Goal: Task Accomplishment & Management: Use online tool/utility

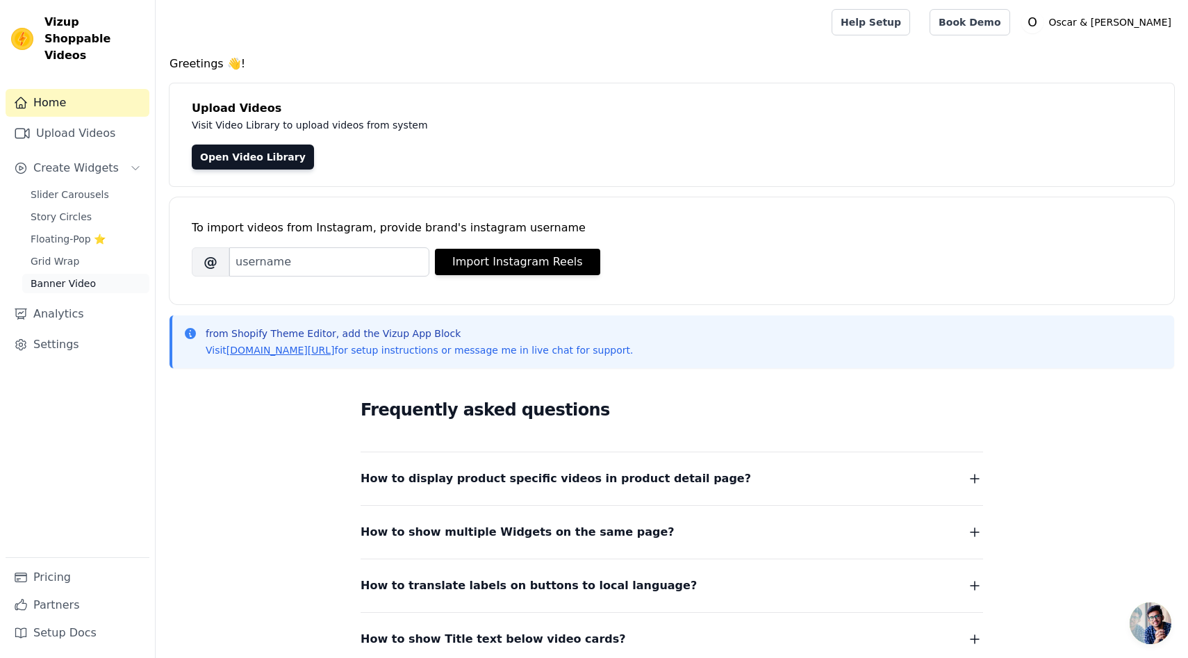
click at [95, 274] on link "Banner Video" at bounding box center [85, 283] width 127 height 19
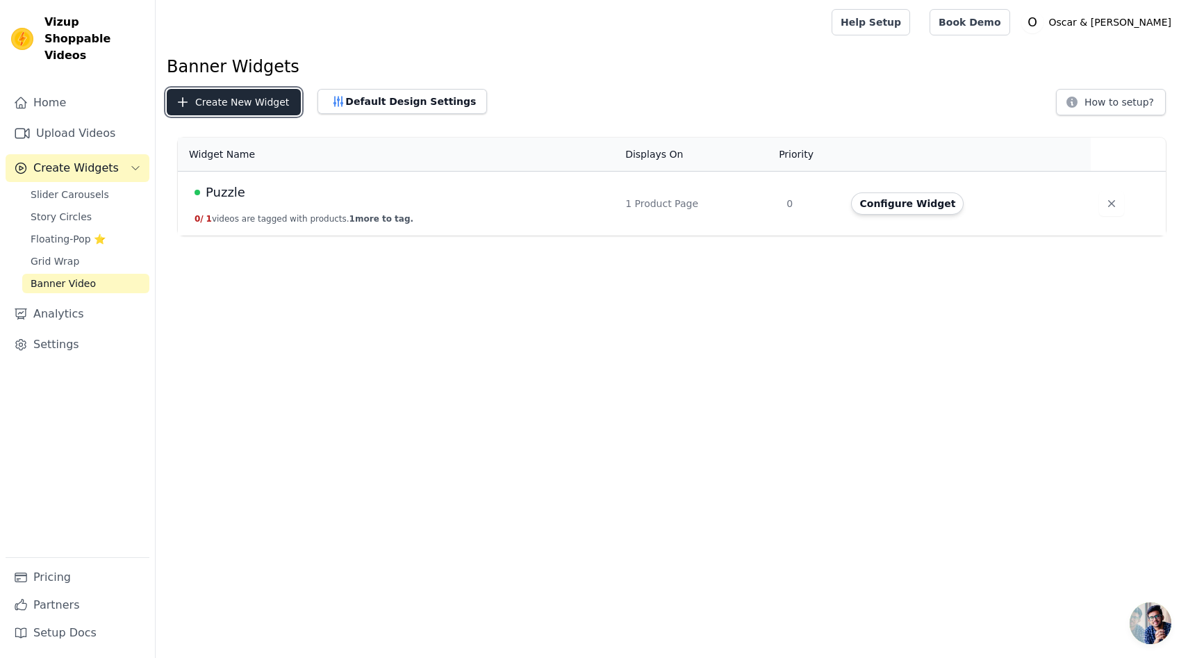
click at [258, 113] on button "Create New Widget" at bounding box center [234, 102] width 134 height 26
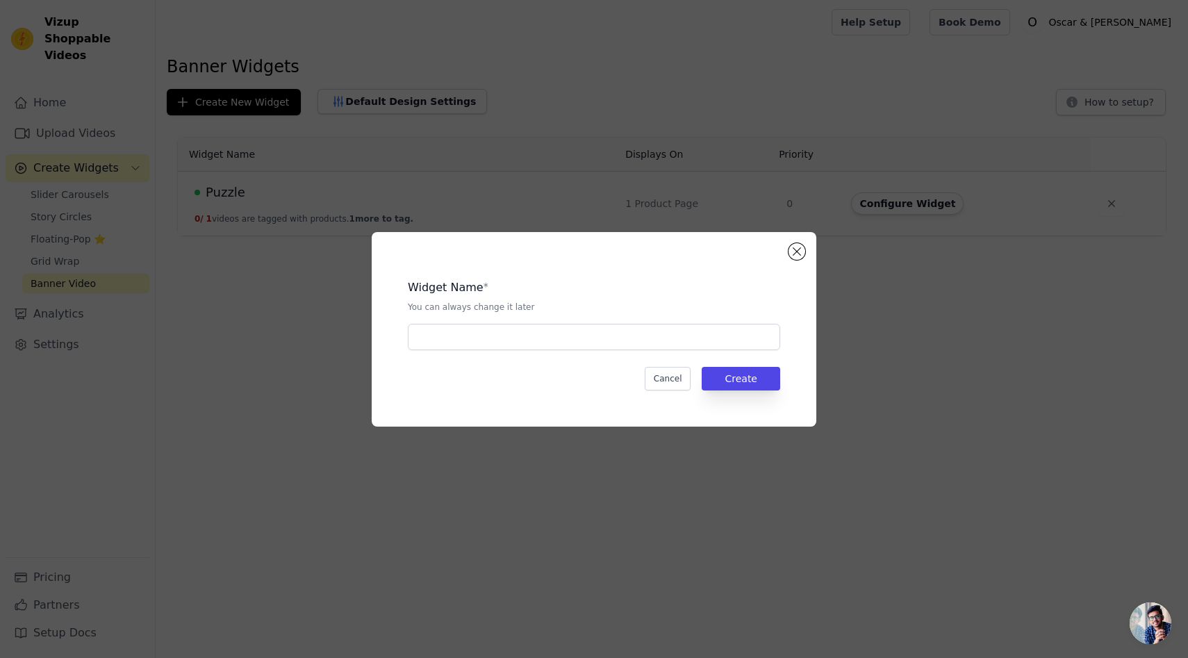
click at [465, 351] on div "Widget Name * You can always change it later Cancel Create" at bounding box center [594, 329] width 400 height 150
click at [467, 346] on input "text" at bounding box center [594, 337] width 372 height 26
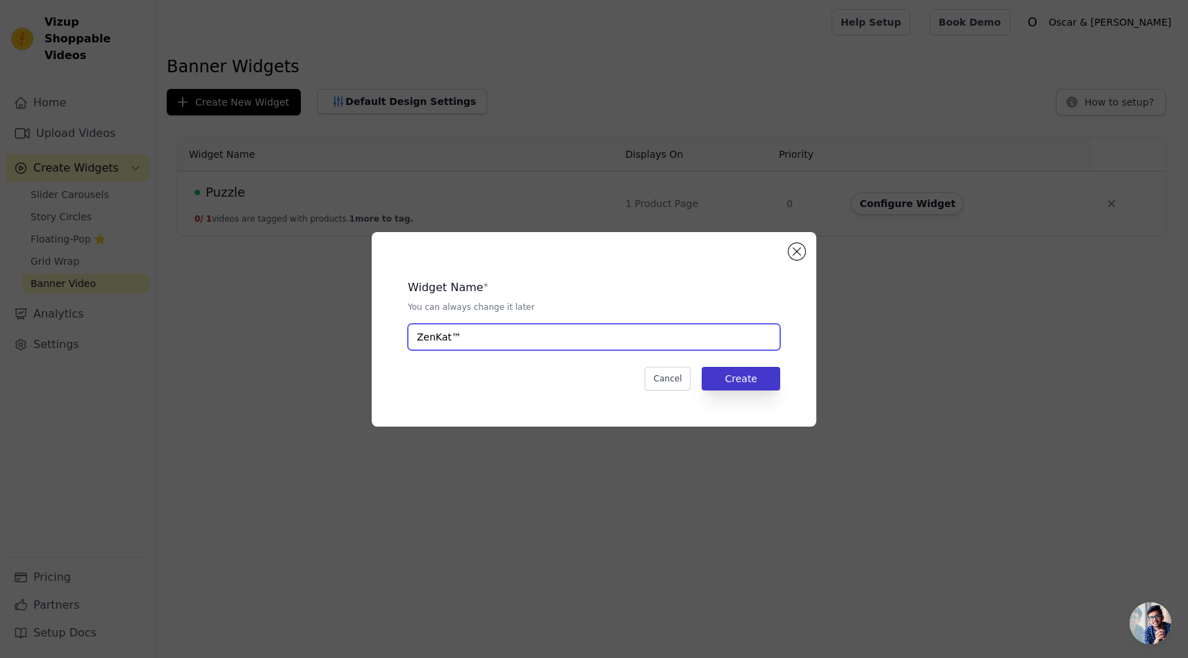
type input "ZenKat™"
click at [754, 370] on button "Create" at bounding box center [740, 379] width 78 height 24
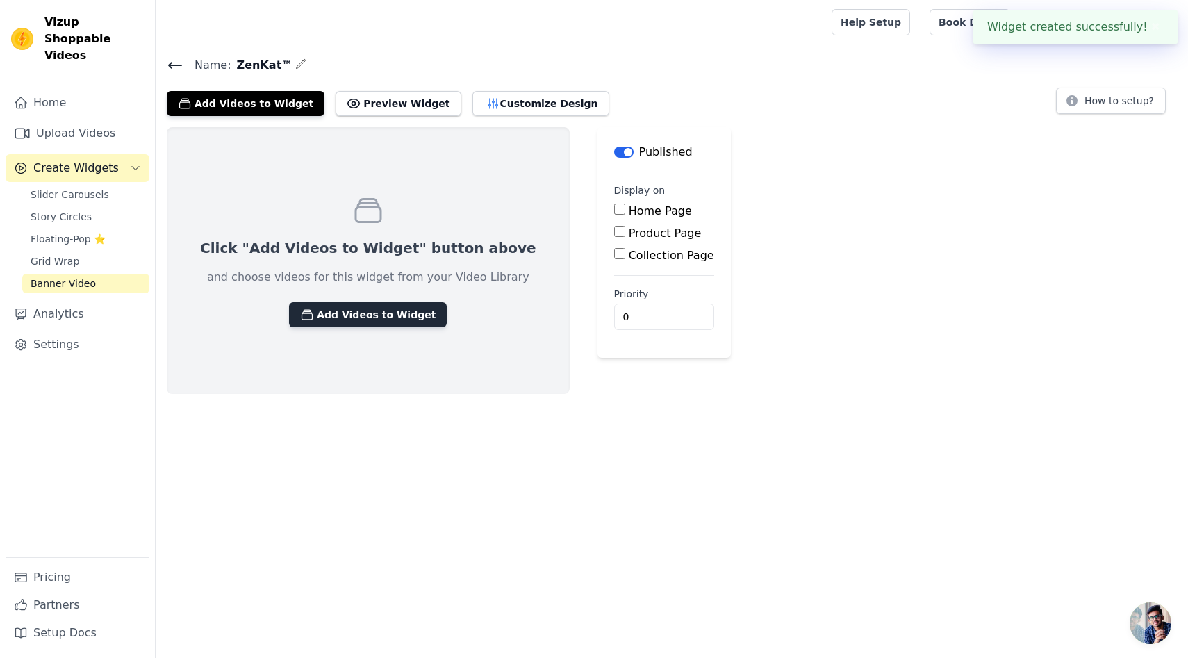
click at [353, 320] on button "Add Videos to Widget" at bounding box center [368, 314] width 158 height 25
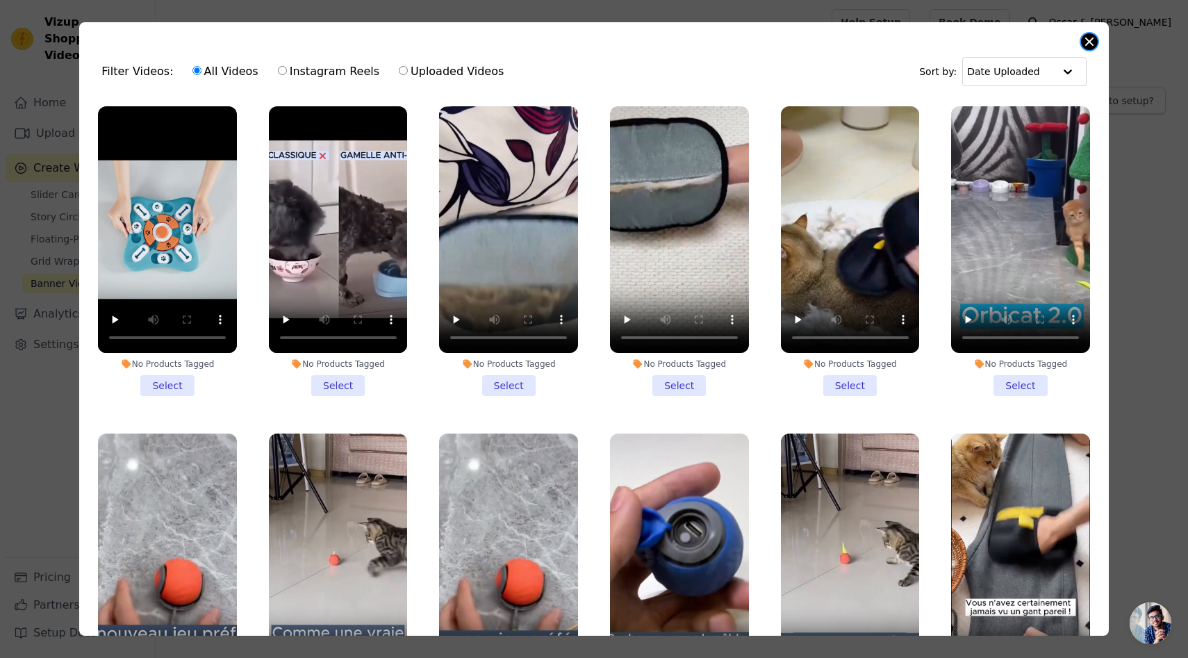
click at [1083, 37] on button "Close modal" at bounding box center [1089, 41] width 17 height 17
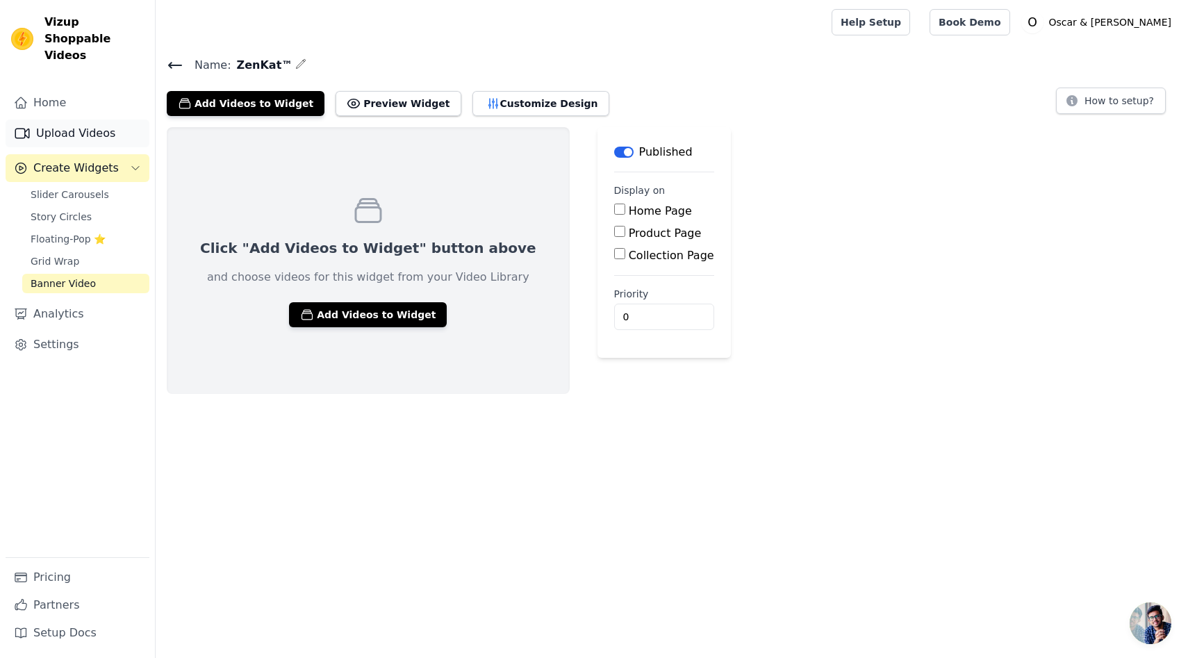
click at [84, 119] on link "Upload Videos" at bounding box center [78, 133] width 144 height 28
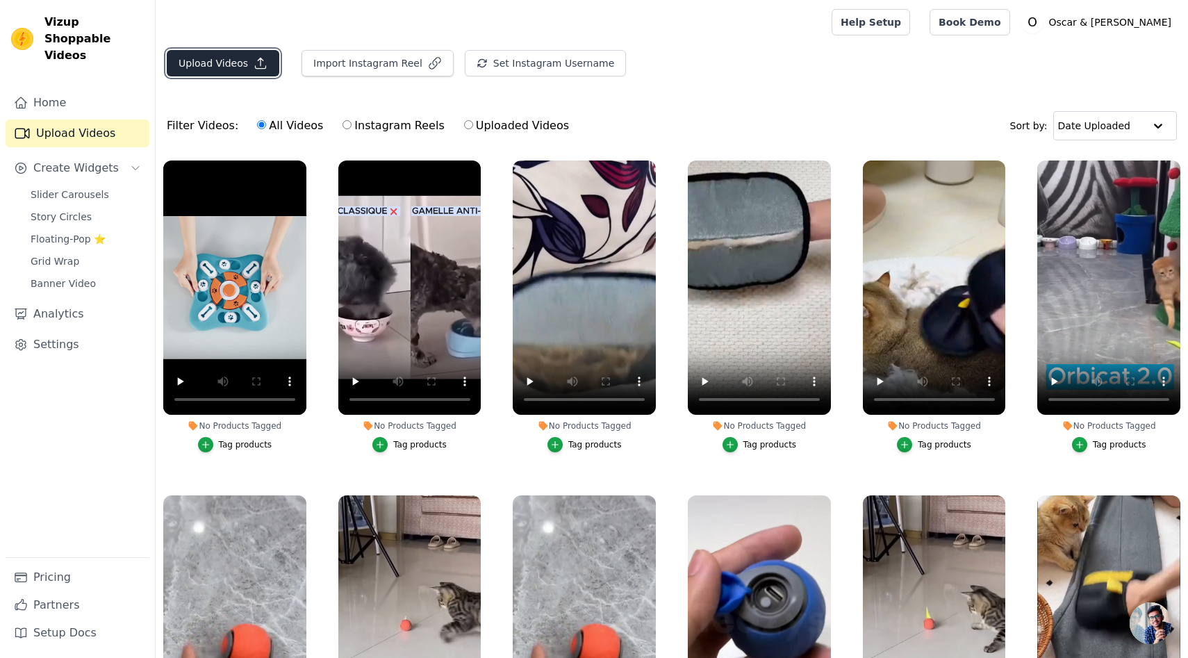
click at [235, 67] on button "Upload Videos" at bounding box center [223, 63] width 113 height 26
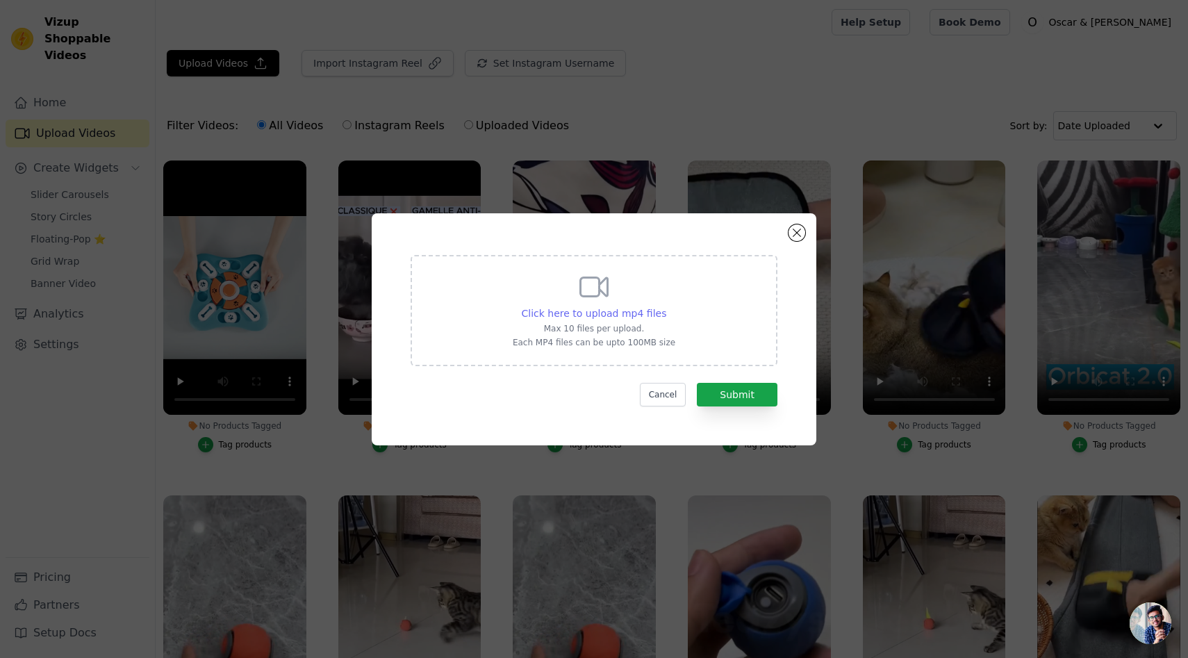
click at [560, 306] on div "Click here to upload mp4 files" at bounding box center [594, 313] width 145 height 14
click at [665, 306] on input "Click here to upload mp4 files Max 10 files per upload. Each MP4 files can be u…" at bounding box center [665, 306] width 1 height 1
type input "C:\fakepath\Zenkat™.mp4"
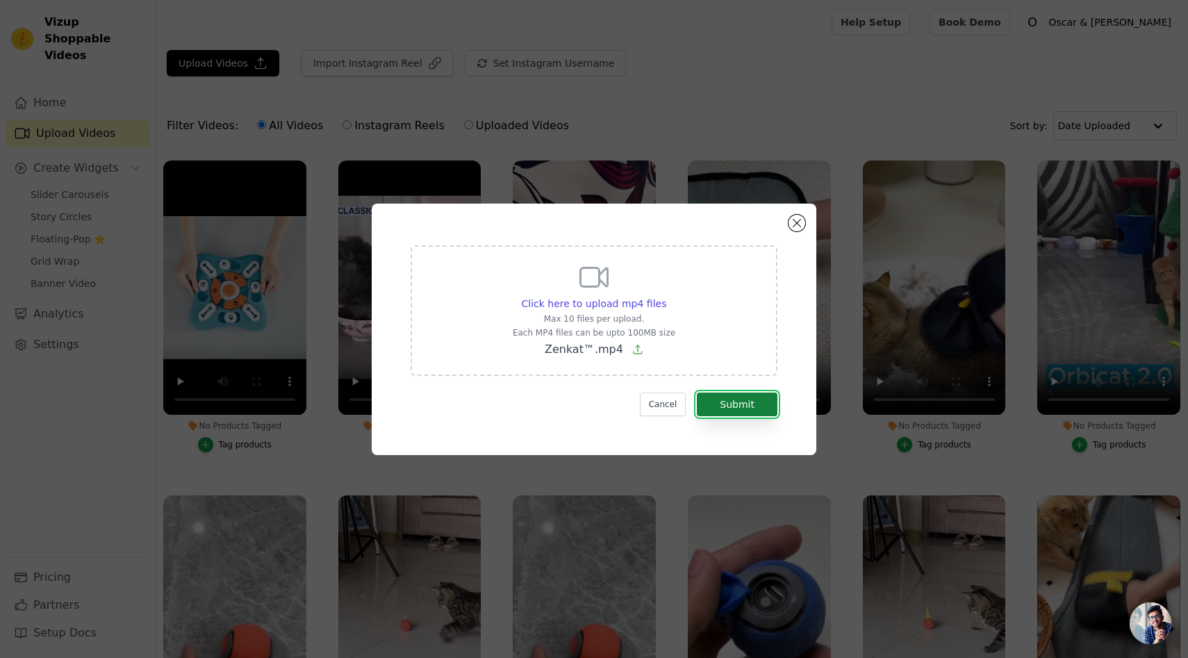
click at [751, 410] on button "Submit" at bounding box center [737, 404] width 81 height 24
click at [749, 408] on button "Submit" at bounding box center [737, 404] width 81 height 24
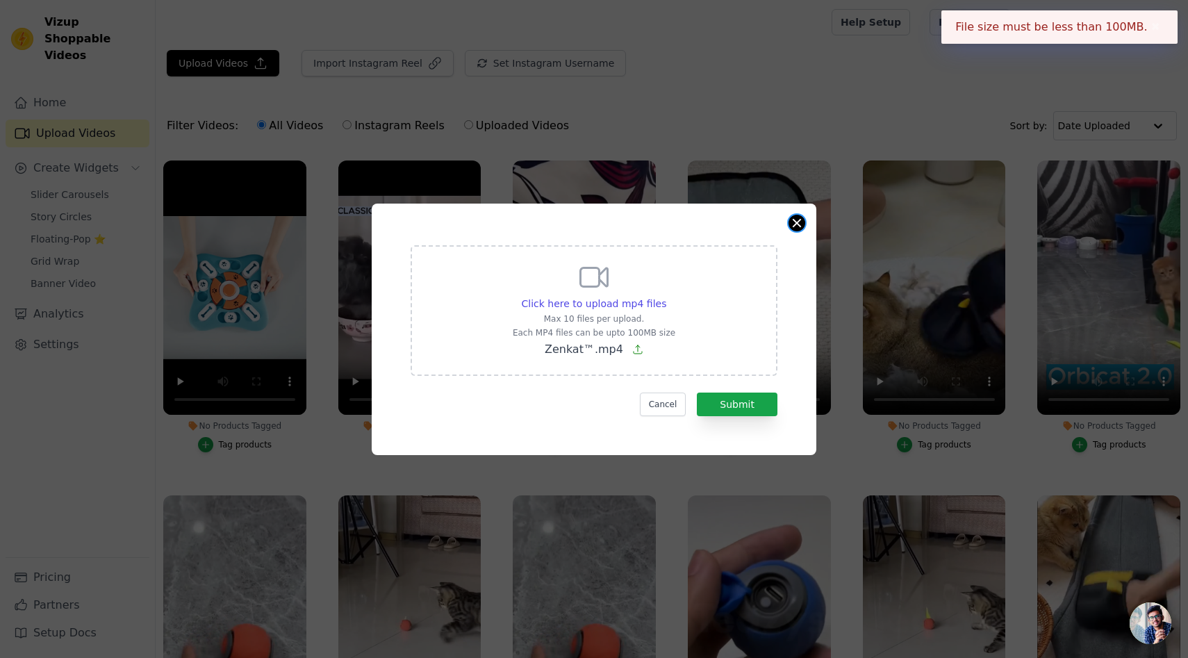
click at [800, 222] on button "Close modal" at bounding box center [796, 223] width 17 height 17
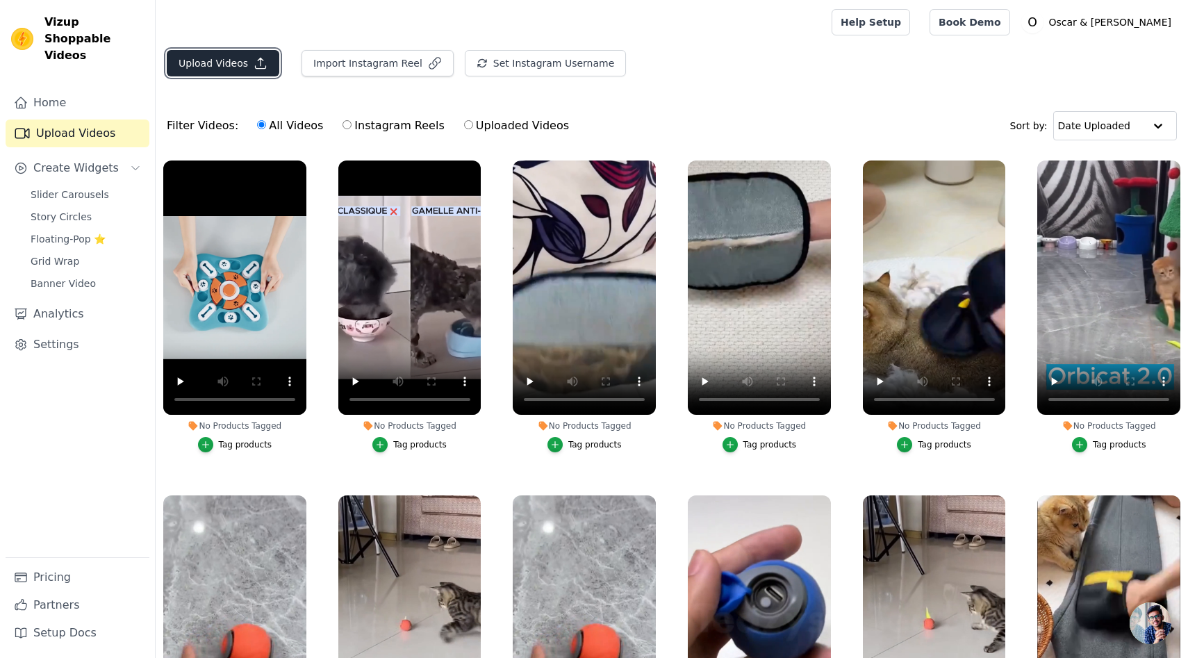
click at [214, 65] on button "Upload Videos" at bounding box center [223, 63] width 113 height 26
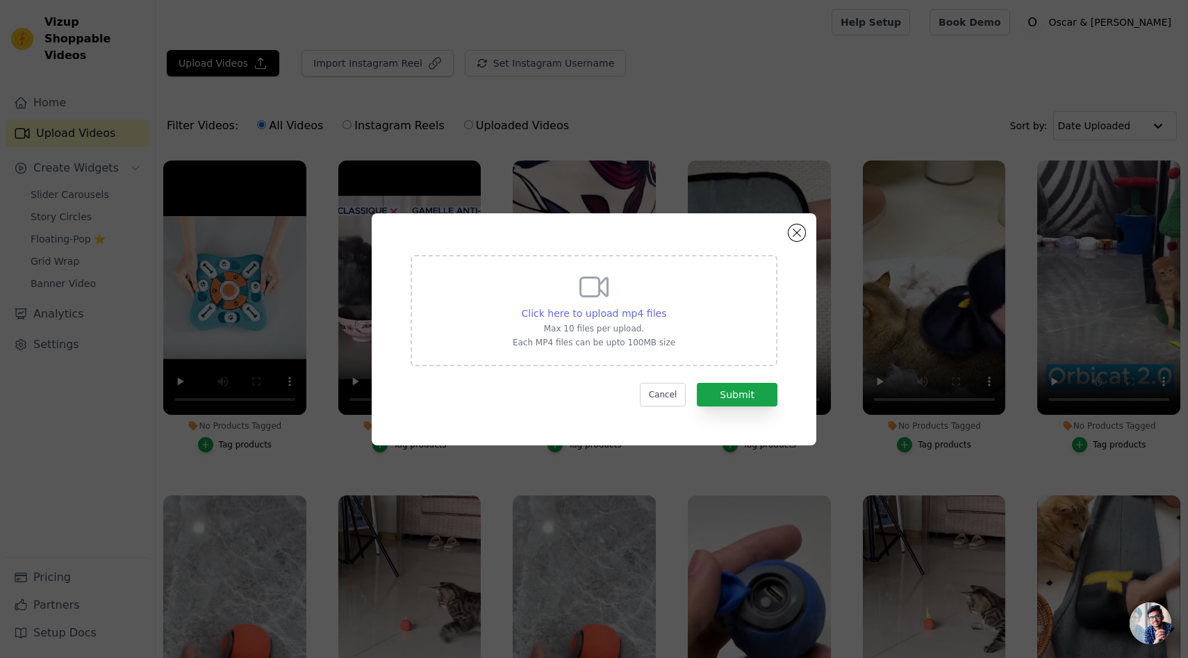
click at [540, 308] on span "Click here to upload mp4 files" at bounding box center [594, 313] width 145 height 11
click at [665, 306] on input "Click here to upload mp4 files Max 10 files per upload. Each MP4 files can be u…" at bounding box center [665, 306] width 1 height 1
type input "C:\fakepath\Zenkat™.mp4"
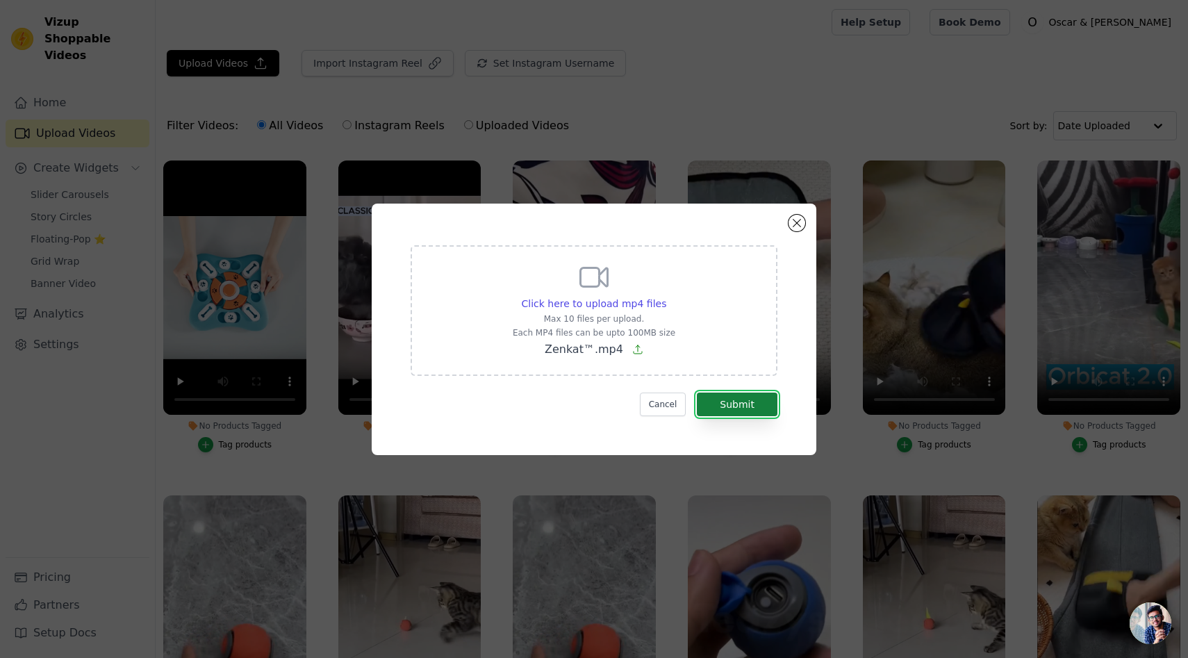
click at [734, 407] on button "Submit" at bounding box center [737, 404] width 81 height 24
click at [640, 351] on p "Zenkat™.mp4" at bounding box center [594, 349] width 163 height 17
click at [665, 297] on input "Click here to upload mp4 files Max 10 files per upload. Each MP4 files can be u…" at bounding box center [665, 296] width 1 height 1
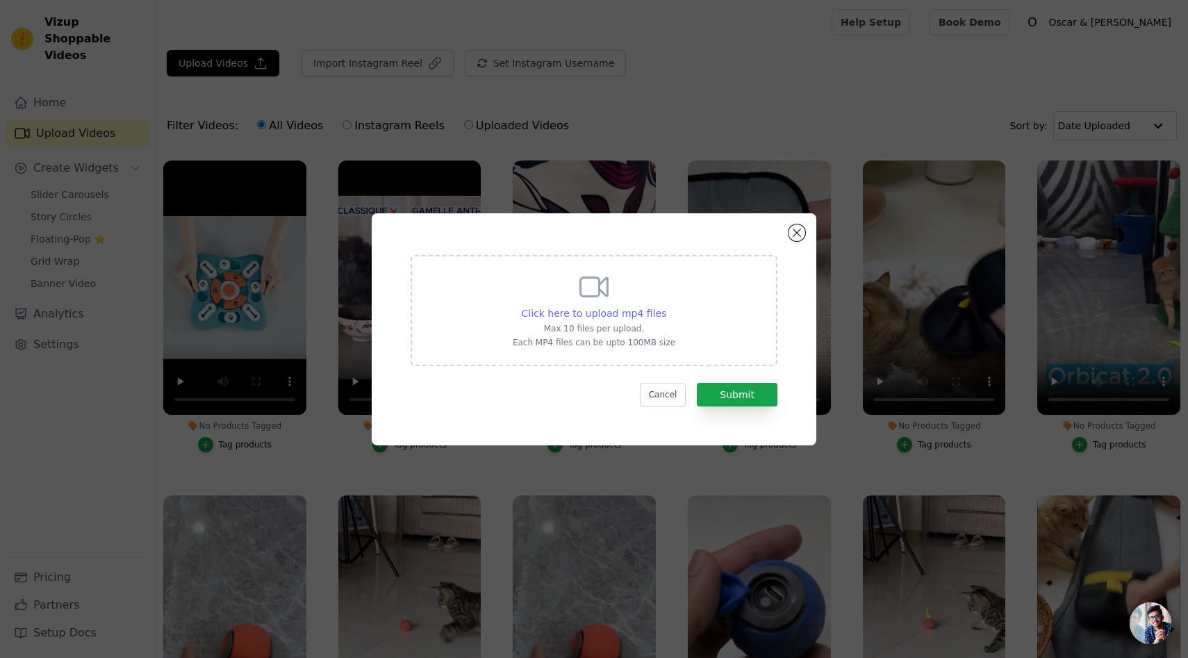
click at [654, 312] on span "Click here to upload mp4 files" at bounding box center [594, 313] width 145 height 11
click at [665, 306] on input "Click here to upload mp4 files Max 10 files per upload. Each MP4 files can be u…" at bounding box center [665, 306] width 1 height 1
type input "C:\fakepath\Zenkat™.mp4"
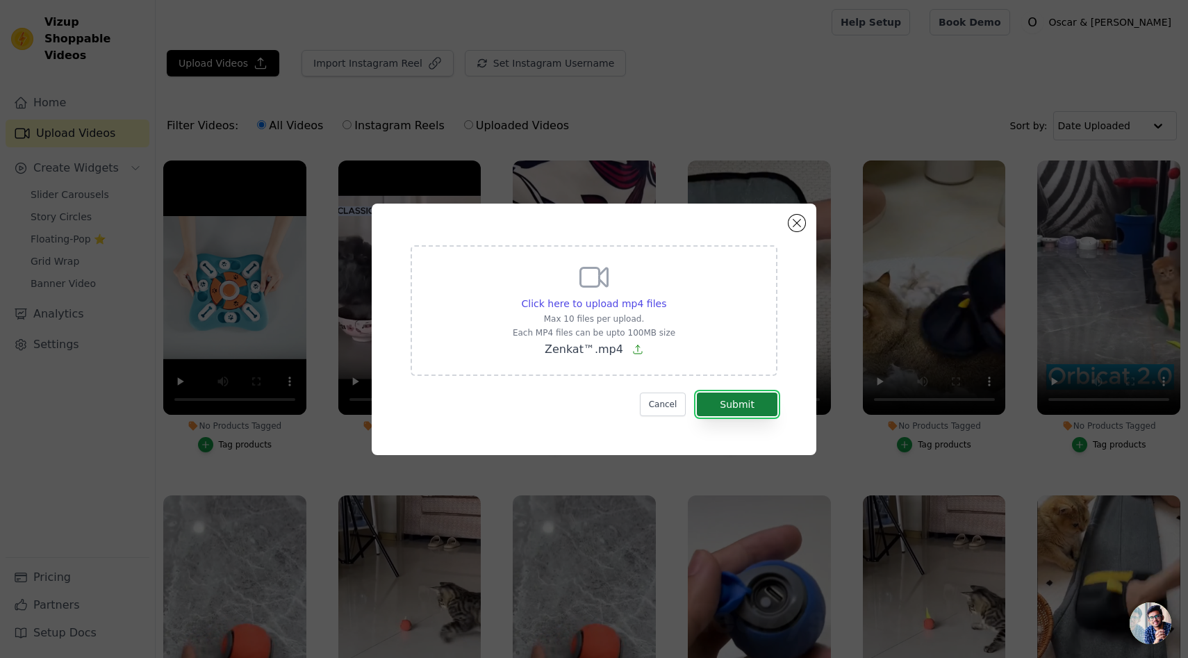
click at [731, 410] on button "Submit" at bounding box center [737, 404] width 81 height 24
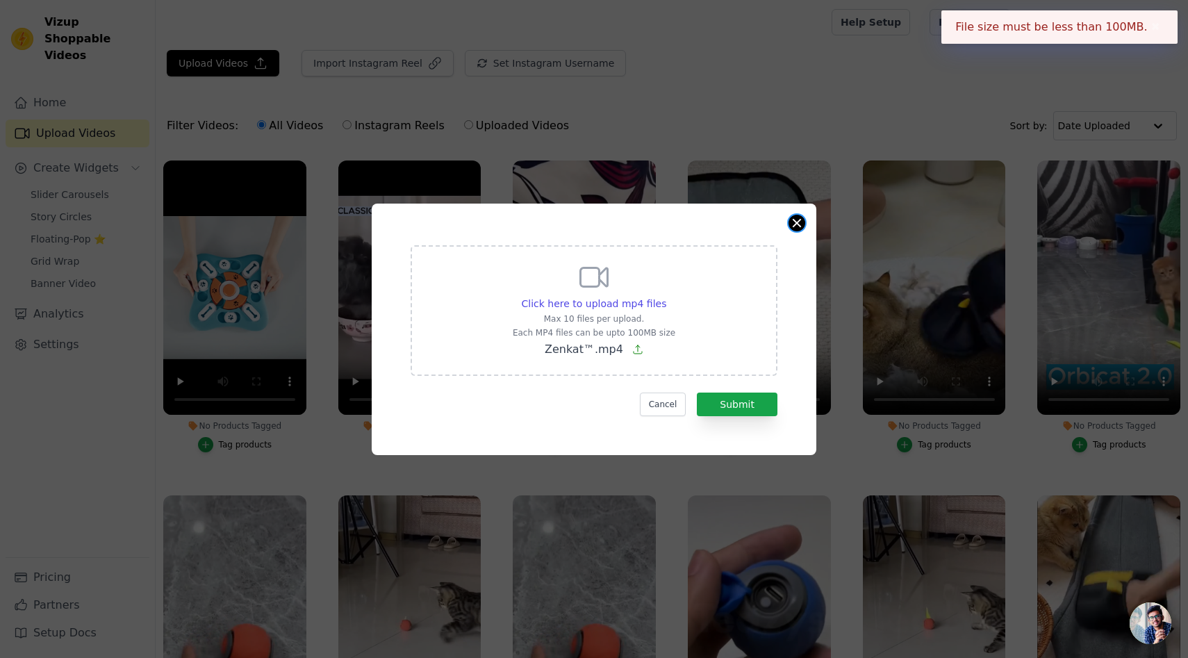
click at [800, 219] on button "Close modal" at bounding box center [796, 223] width 17 height 17
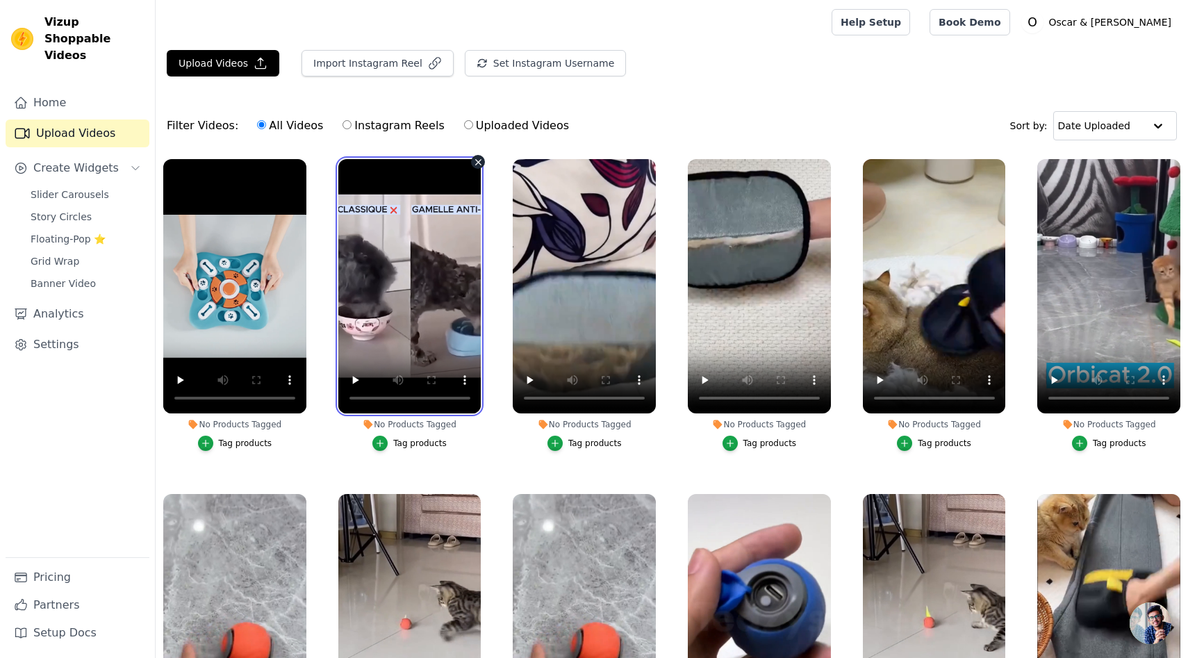
click at [474, 168] on video at bounding box center [409, 286] width 143 height 254
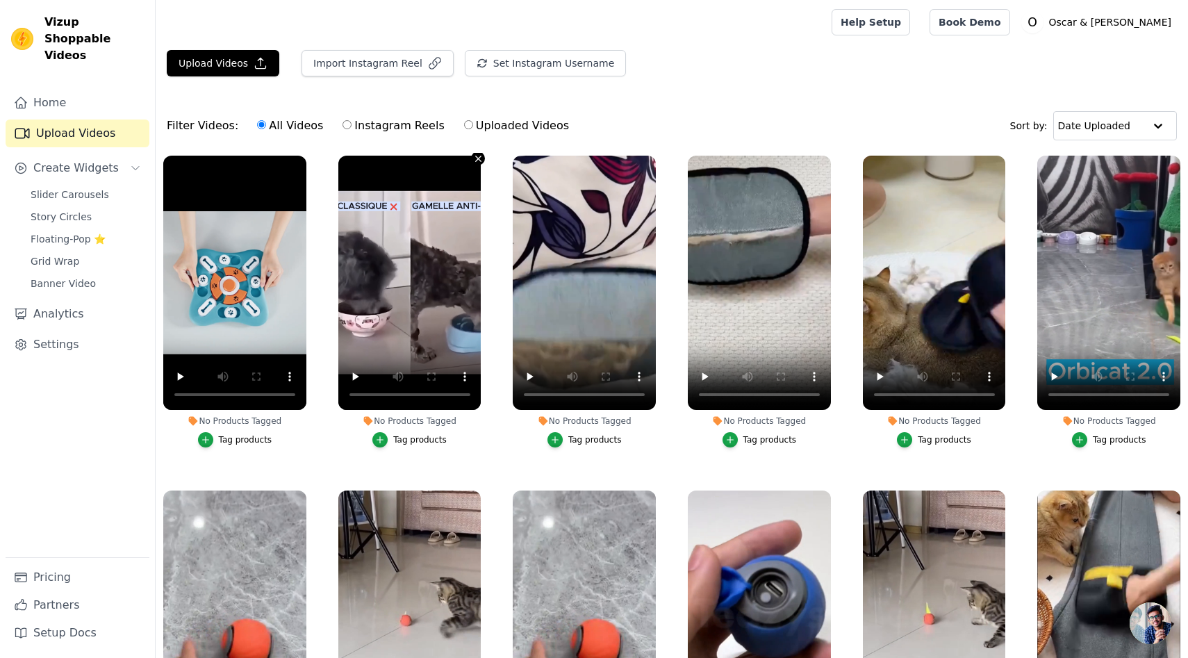
click at [476, 165] on button "No Products Tagged Tag products" at bounding box center [478, 158] width 14 height 14
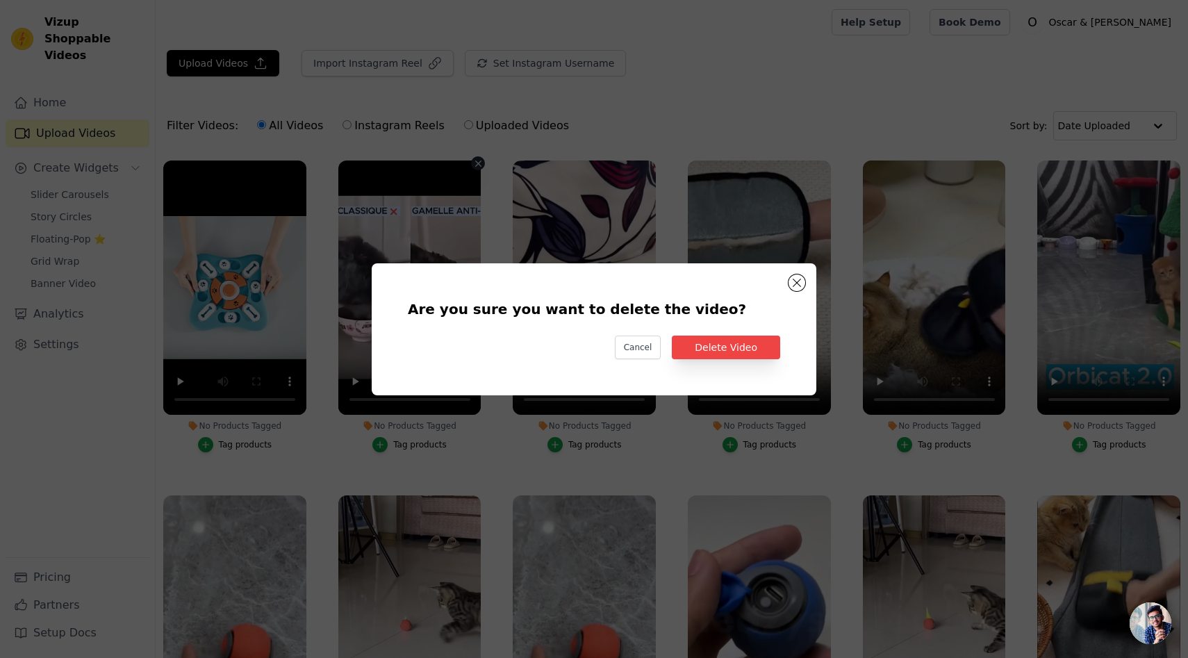
scroll to position [2, 0]
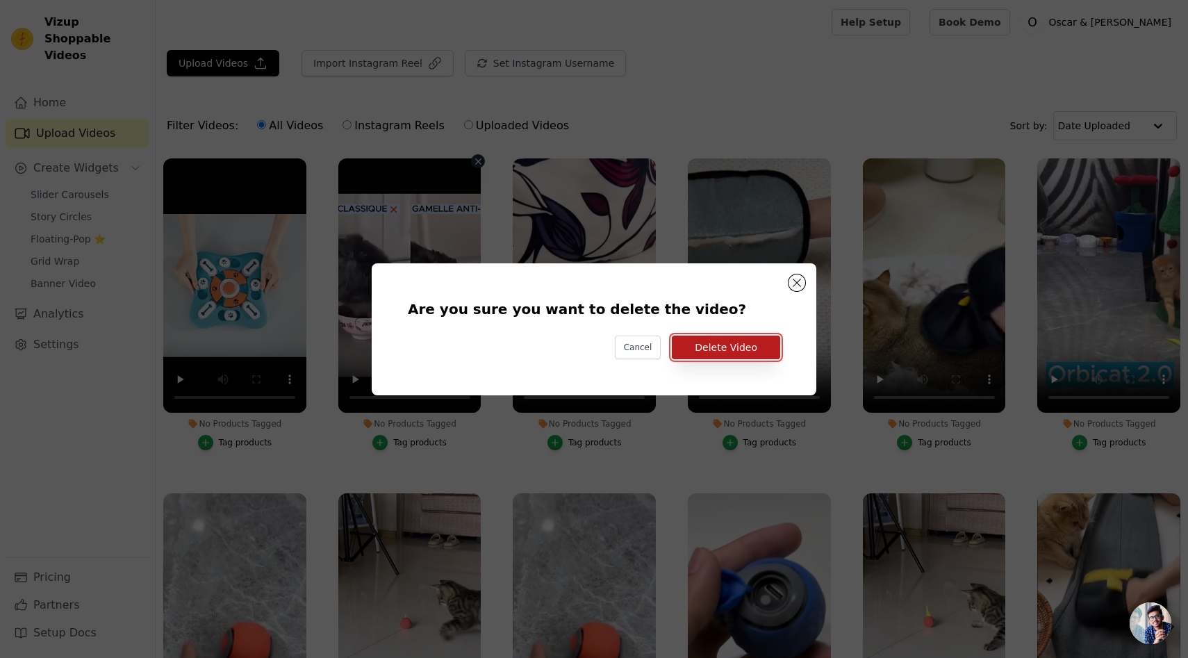
click at [731, 347] on button "Delete Video" at bounding box center [726, 347] width 108 height 24
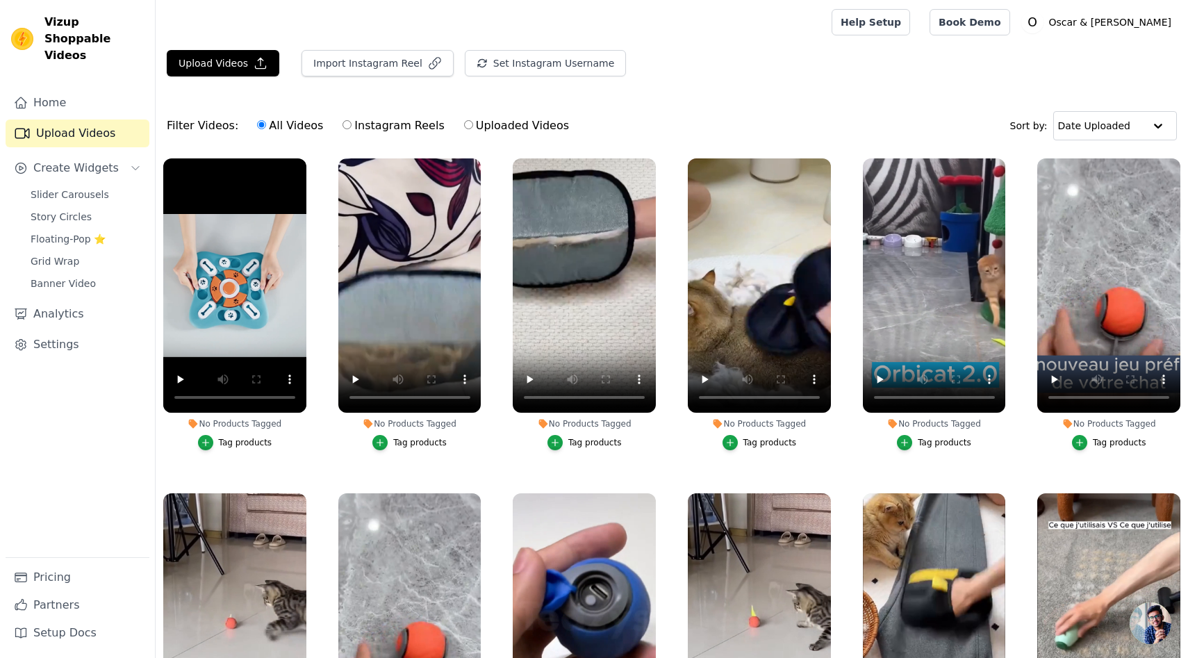
scroll to position [0, 0]
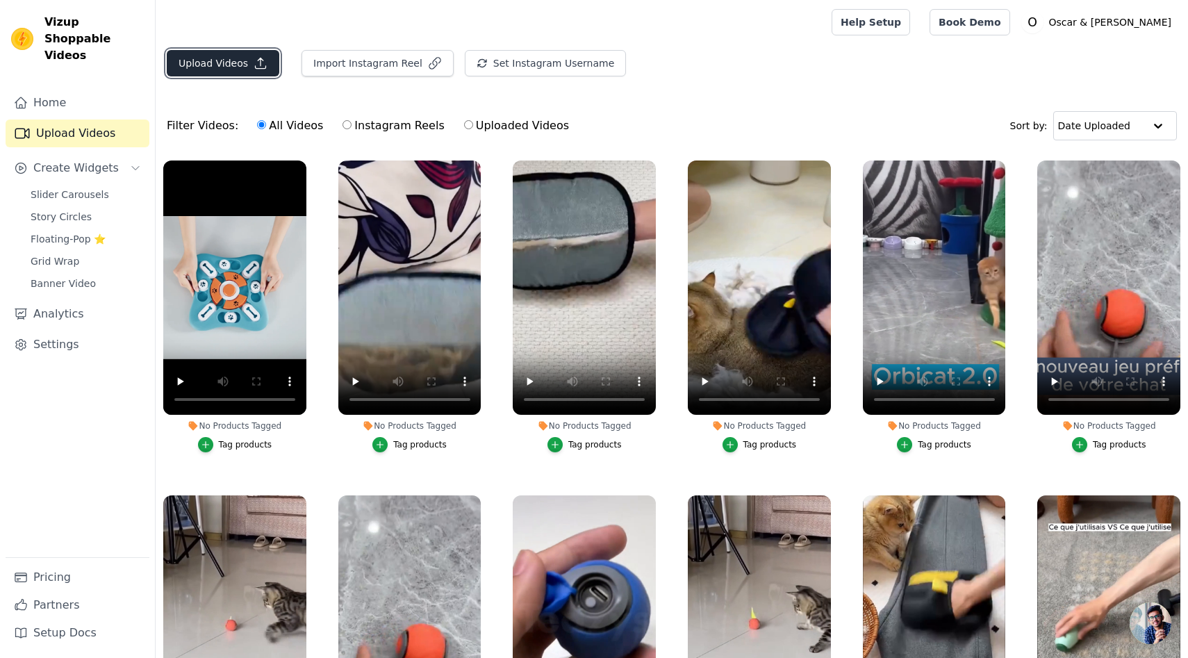
click at [238, 69] on button "Upload Videos" at bounding box center [223, 63] width 113 height 26
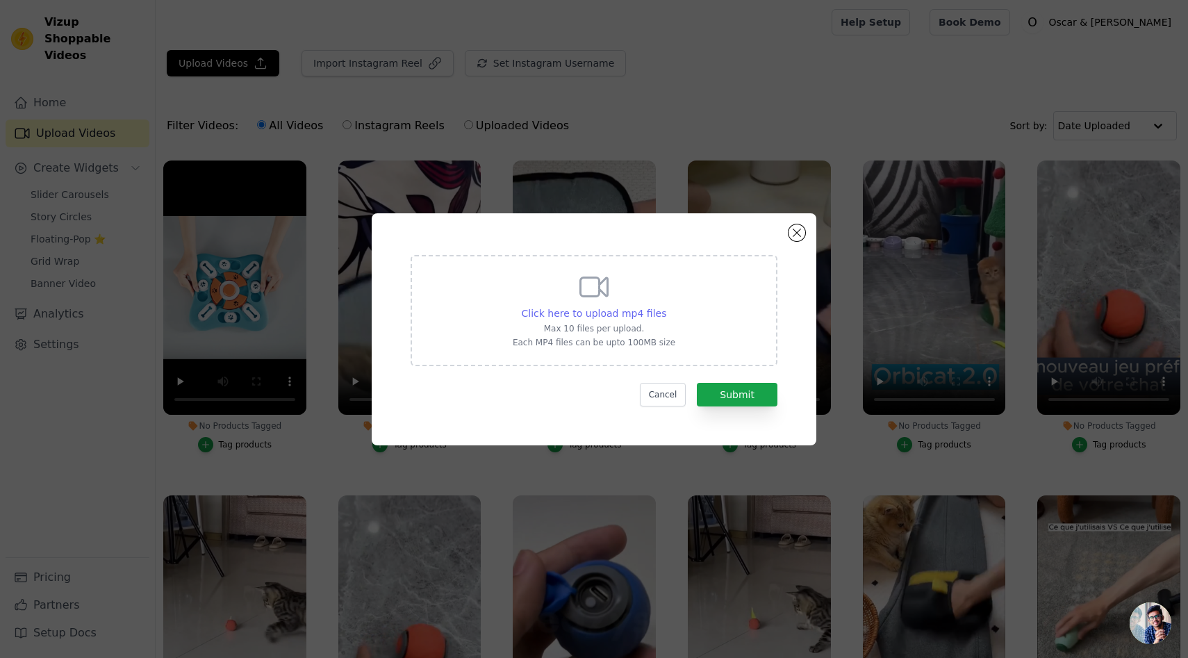
click at [616, 310] on span "Click here to upload mp4 files" at bounding box center [594, 313] width 145 height 11
click at [665, 306] on input "Click here to upload mp4 files Max 10 files per upload. Each MP4 files can be u…" at bounding box center [665, 306] width 1 height 1
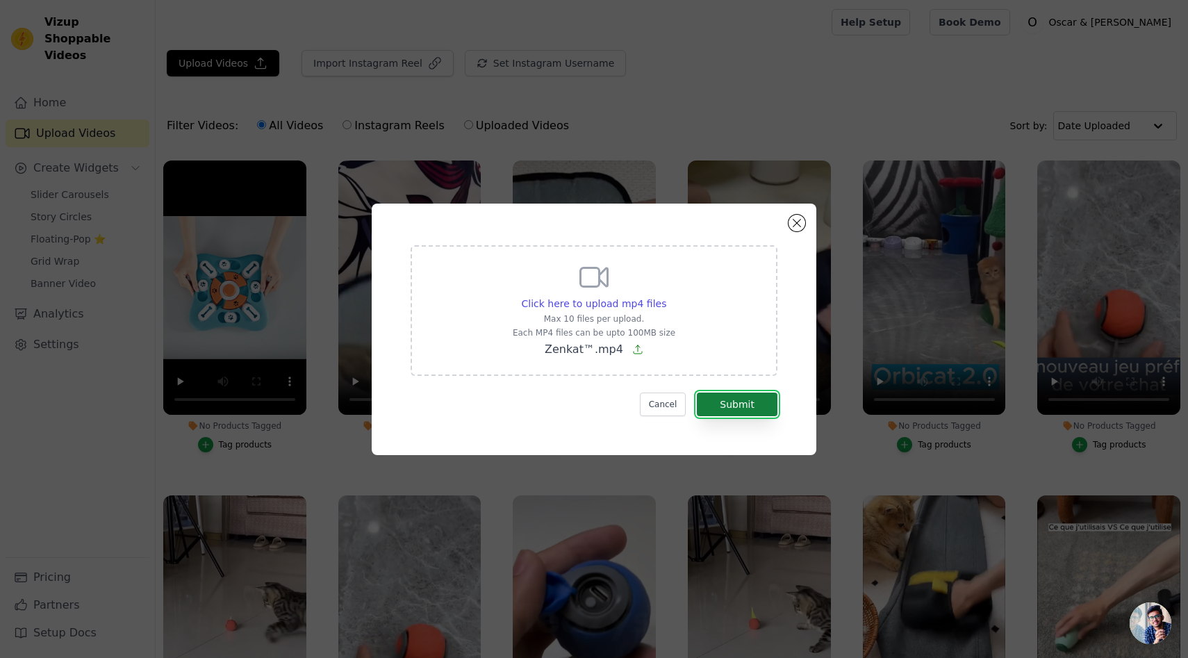
click at [753, 403] on button "Submit" at bounding box center [737, 404] width 81 height 24
click at [617, 312] on div "Click here to upload mp4 files Max 10 files per upload. Each MP4 files can be u…" at bounding box center [594, 308] width 163 height 97
click at [665, 297] on input "Click here to upload mp4 files Max 10 files per upload. Each MP4 files can be u…" at bounding box center [665, 296] width 1 height 1
type input "C:\fakepath\ZenKat 2K.mp4"
click at [729, 395] on button "Submit" at bounding box center [737, 404] width 81 height 24
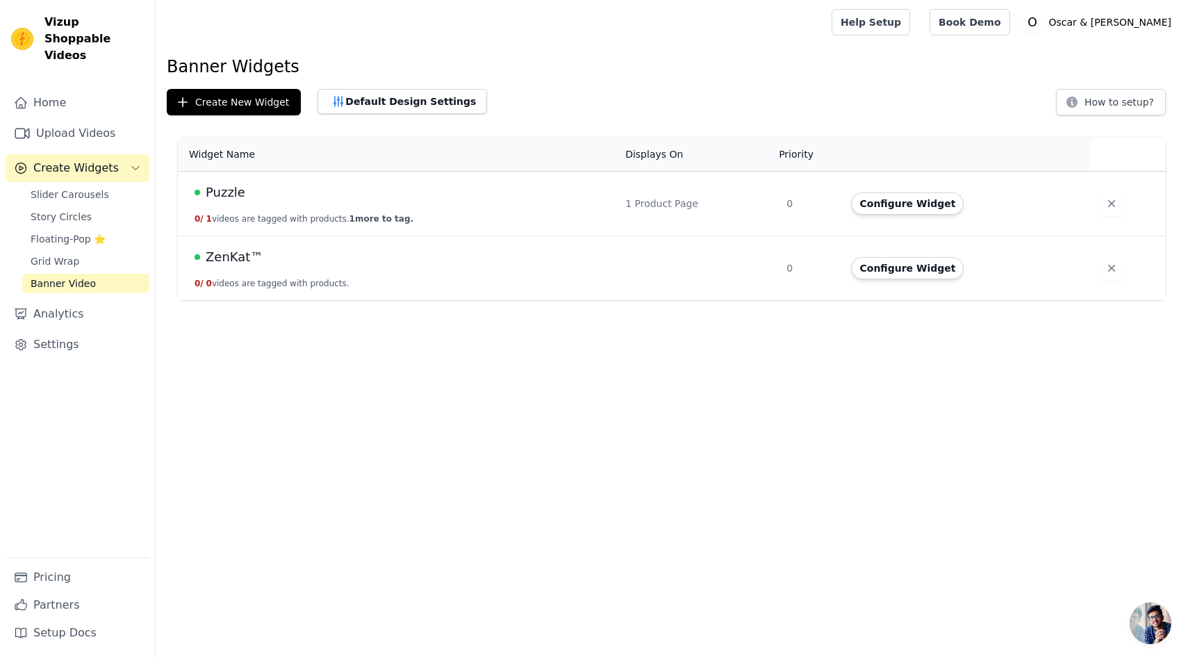
click at [332, 271] on td "ZenKat™ 0 / 0 videos are tagged with products." at bounding box center [397, 268] width 439 height 65
click at [894, 261] on button "Configure Widget" at bounding box center [907, 268] width 113 height 22
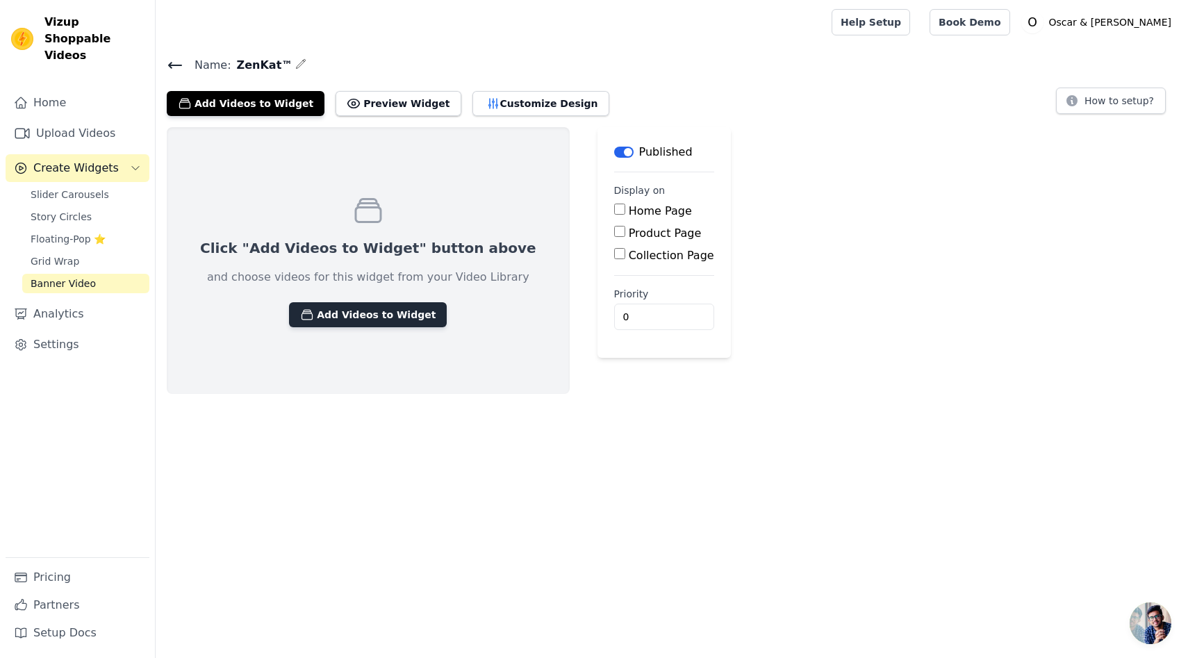
click at [379, 312] on button "Add Videos to Widget" at bounding box center [368, 314] width 158 height 25
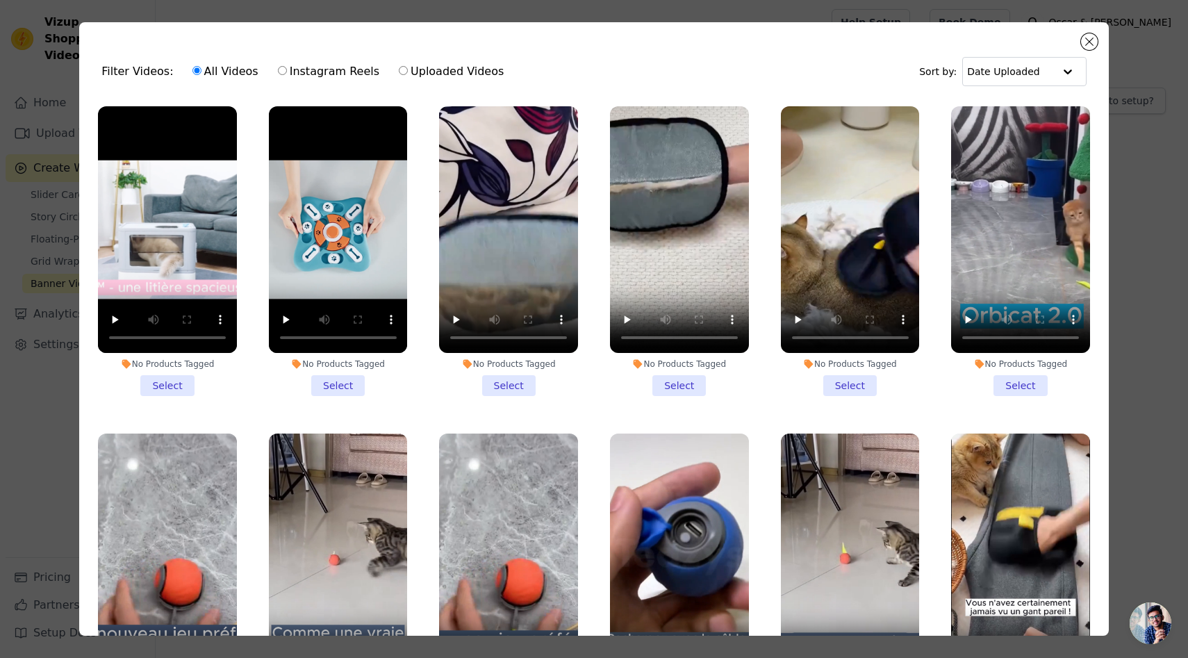
click at [182, 383] on li "No Products Tagged Select" at bounding box center [167, 251] width 139 height 290
click at [0, 0] on input "No Products Tagged Select" at bounding box center [0, 0] width 0 height 0
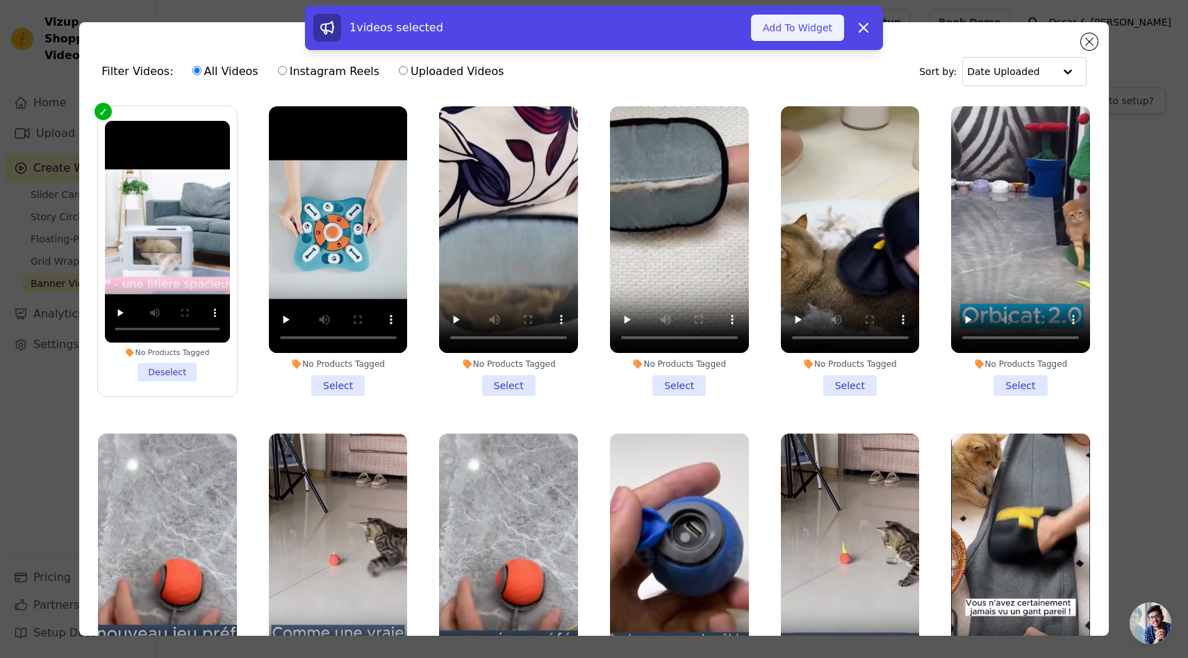
click at [833, 24] on button "Add To Widget" at bounding box center [797, 28] width 93 height 26
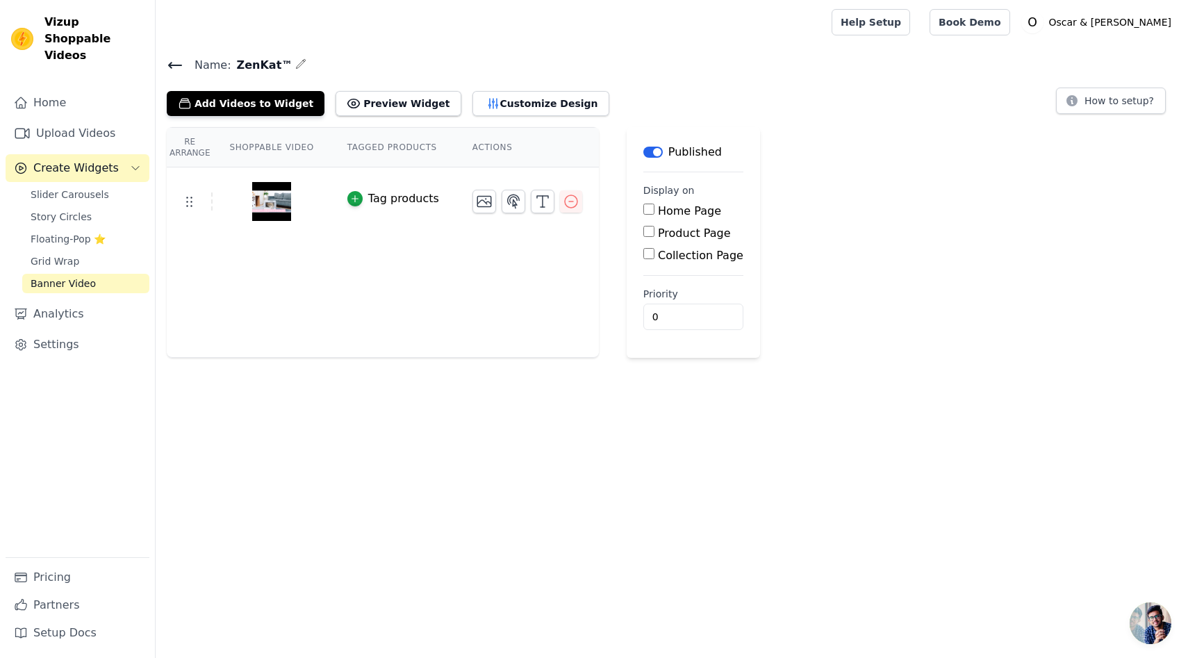
click at [651, 230] on div "Product Page" at bounding box center [693, 233] width 100 height 17
click at [647, 231] on input "Product Page" at bounding box center [648, 231] width 11 height 11
checkbox input "true"
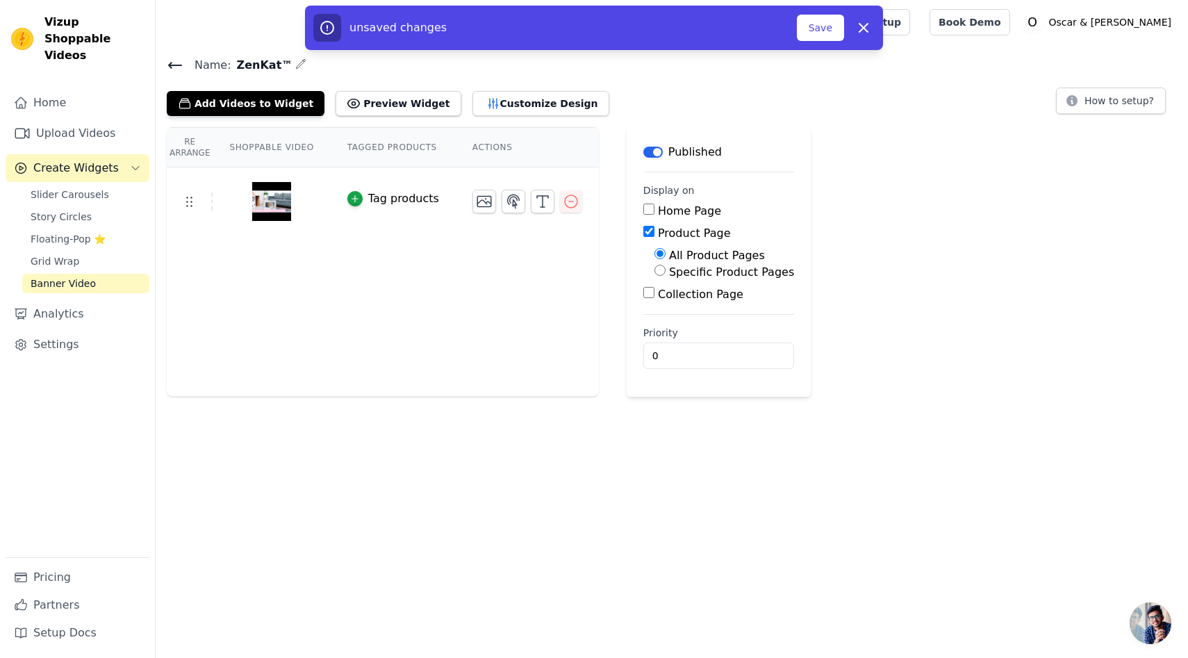
click at [678, 271] on label "Specific Product Pages" at bounding box center [731, 271] width 125 height 13
click at [665, 271] on input "Specific Product Pages" at bounding box center [659, 270] width 11 height 11
radio input "true"
click at [677, 303] on button "Select Products" at bounding box center [700, 304] width 93 height 24
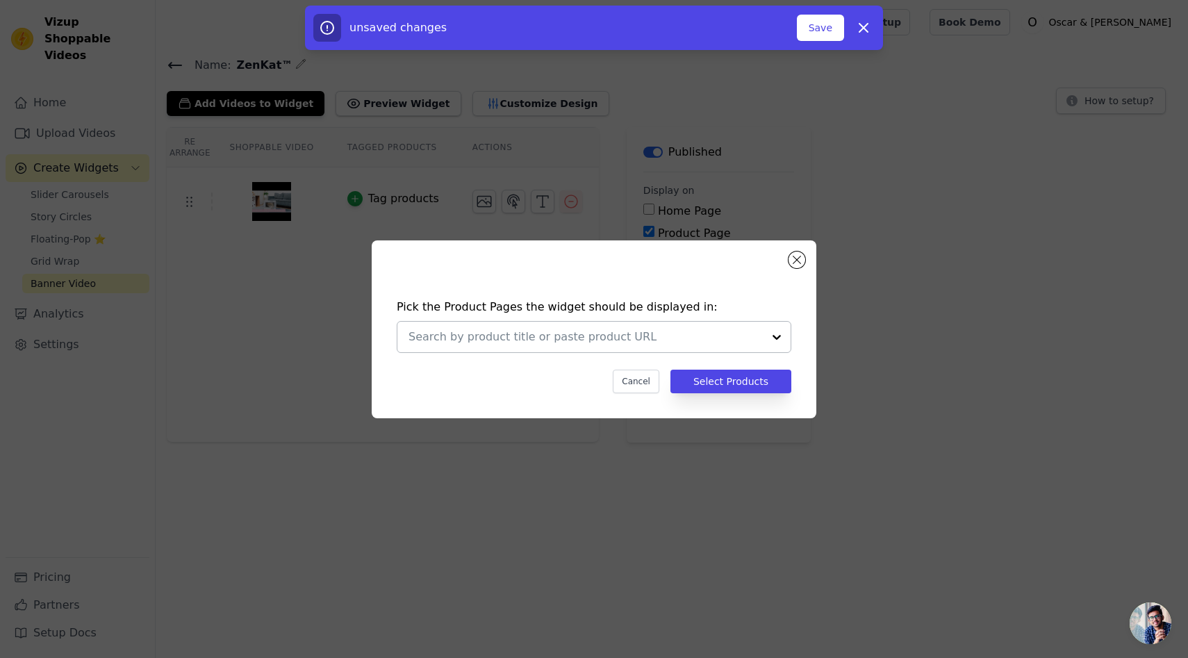
click at [550, 331] on input "text" at bounding box center [585, 336] width 354 height 17
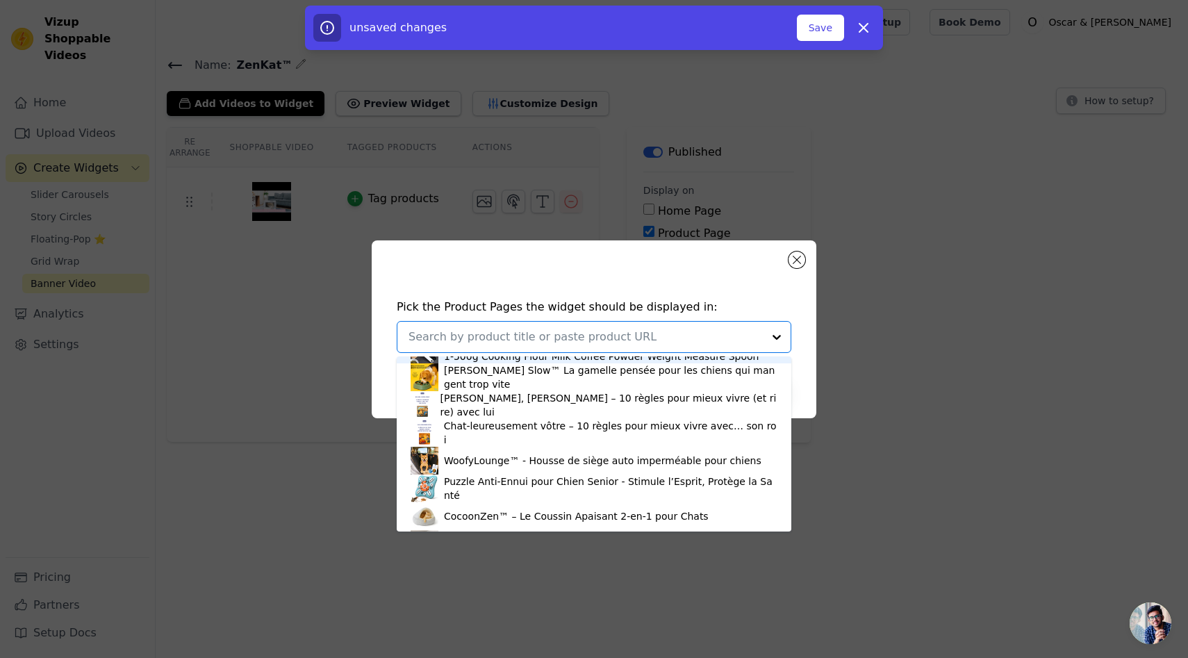
scroll to position [218, 0]
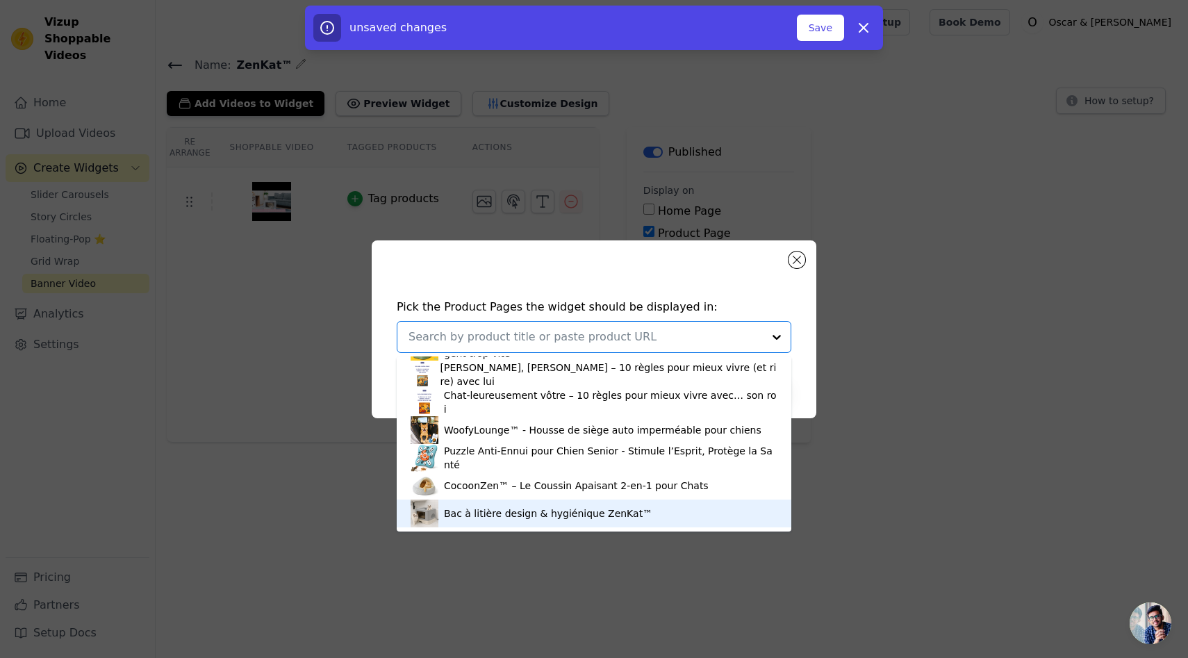
click at [468, 515] on div "Bac à litière design & hygiénique ZenKat™" at bounding box center [548, 513] width 208 height 14
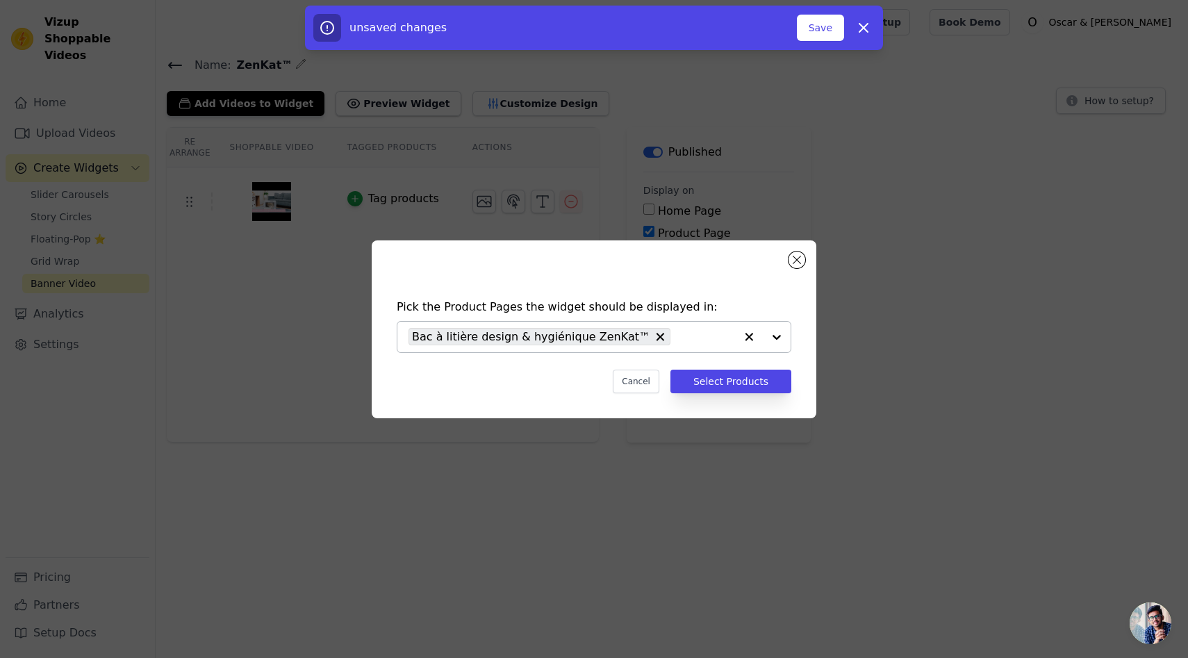
click at [731, 392] on div "Pick the Product Pages the widget should be displayed in: Bac à litière design …" at bounding box center [594, 346] width 422 height 122
click at [733, 386] on button "Select Products" at bounding box center [730, 381] width 121 height 24
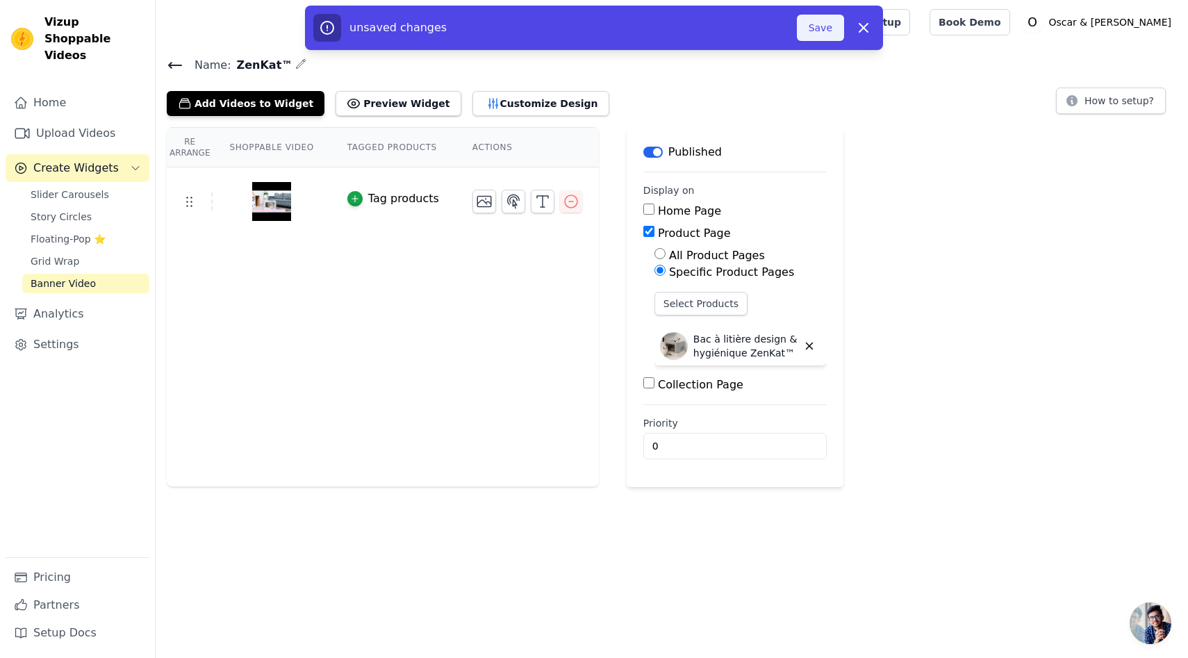
click at [811, 37] on button "Save" at bounding box center [820, 28] width 47 height 26
click at [819, 31] on button "Save" at bounding box center [820, 28] width 47 height 26
